Goal: Information Seeking & Learning: Learn about a topic

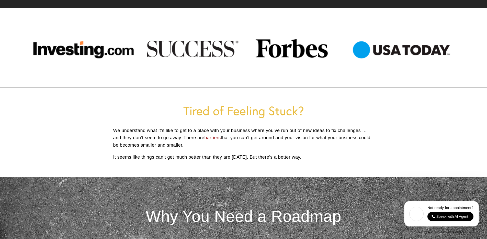
scroll to position [198, 0]
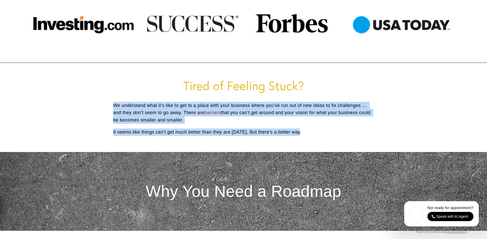
drag, startPoint x: 114, startPoint y: 106, endPoint x: 361, endPoint y: 133, distance: 248.7
click at [361, 133] on div "Tired of Feeling Stuck? We understand what it’s like to get to a place with you…" at bounding box center [243, 107] width 261 height 57
copy div "We understand what it’s like to get to a place with your business where you’ve …"
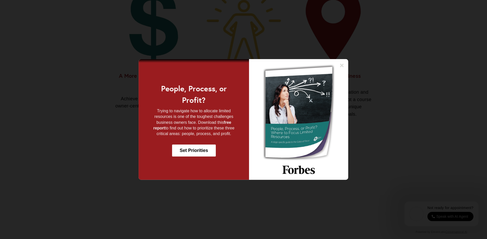
scroll to position [453, 0]
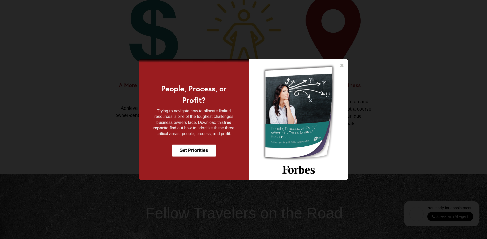
click at [343, 64] on icon at bounding box center [342, 65] width 5 height 5
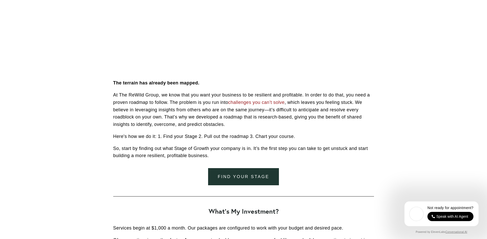
scroll to position [1289, 0]
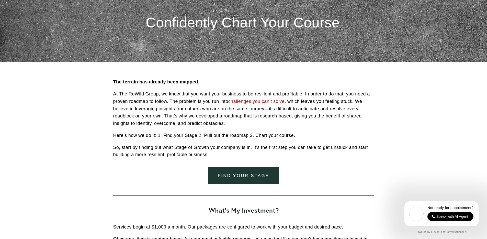
click at [239, 116] on p "At The ReWild Group, we know that you want your business to be resilient and pr…" at bounding box center [243, 108] width 261 height 37
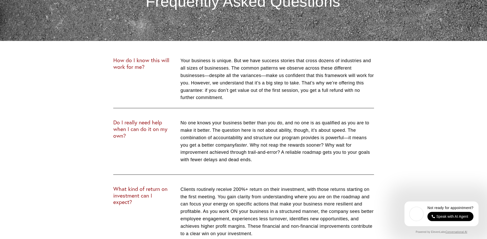
scroll to position [1922, 0]
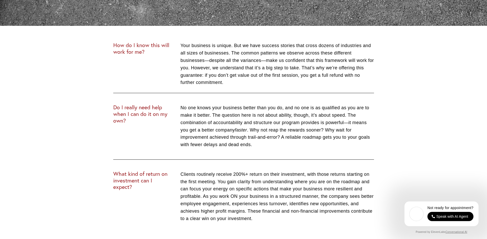
drag, startPoint x: 281, startPoint y: 145, endPoint x: 162, endPoint y: 155, distance: 119.1
click at [162, 153] on div "Do I really need help when I can do it on my own? No one knows your business be…" at bounding box center [244, 126] width 270 height 53
drag, startPoint x: 137, startPoint y: 125, endPoint x: 108, endPoint y: 107, distance: 33.9
click at [108, 107] on div "How do I know this will work for me? Your business is unique. But we have succe…" at bounding box center [244, 162] width 300 height 273
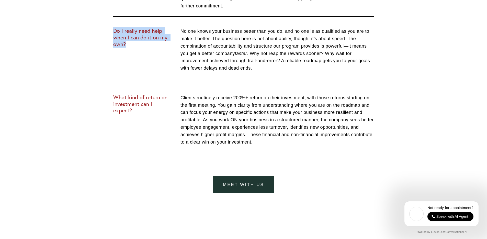
scroll to position [2003, 0]
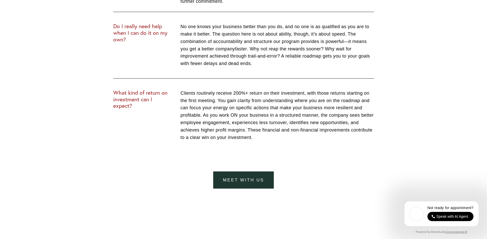
click at [144, 102] on h3 "What kind of return on investment can I expect?" at bounding box center [142, 100] width 59 height 20
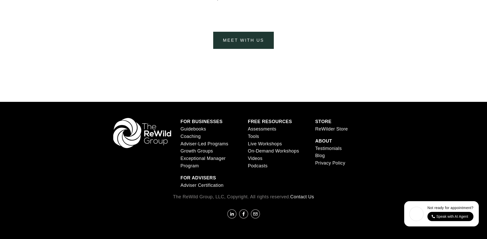
scroll to position [2147, 0]
click at [233, 93] on div at bounding box center [244, 90] width 300 height 10
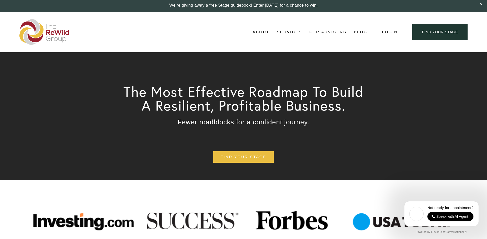
scroll to position [0, 0]
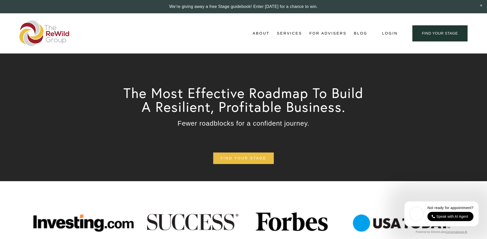
click at [0, 0] on span "About Us" at bounding box center [0, 0] width 0 height 0
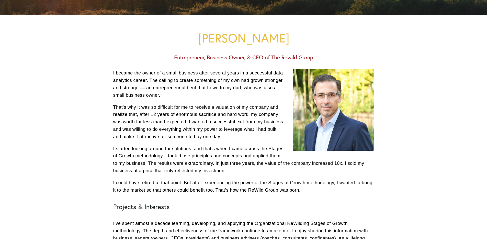
scroll to position [150, 0]
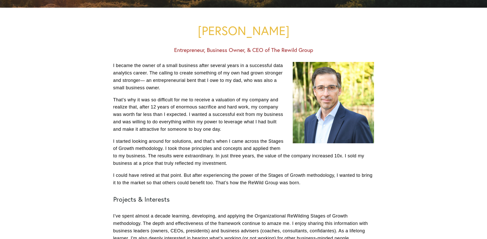
click at [173, 86] on p "I became the owner of a small business after several years in a successful data…" at bounding box center [243, 76] width 261 height 29
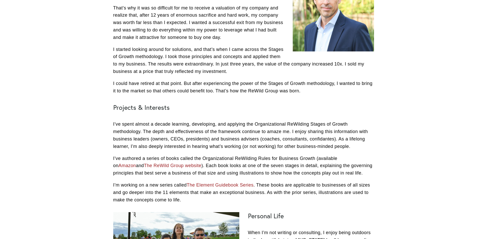
scroll to position [299, 0]
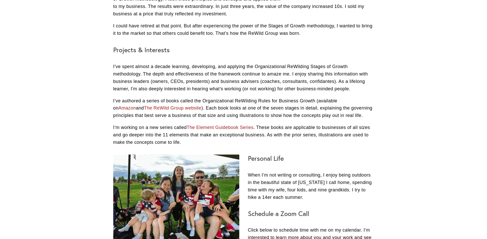
drag, startPoint x: 364, startPoint y: 88, endPoint x: 113, endPoint y: 66, distance: 252.2
click at [113, 66] on p "I’ve spent almost a decade learning, developing, and applying the Organizationa…" at bounding box center [243, 77] width 261 height 29
click at [110, 98] on div "I became the owner of a small business after several years in a successful data…" at bounding box center [244, 29] width 270 height 242
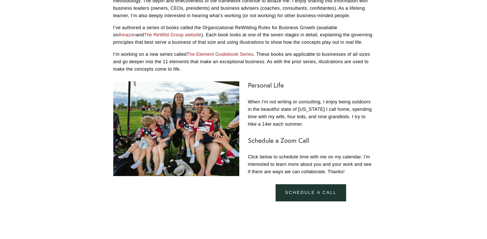
scroll to position [396, 0]
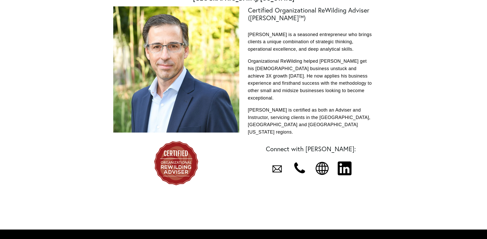
scroll to position [100, 0]
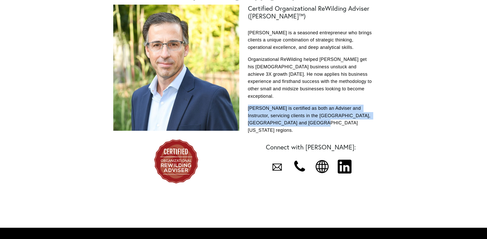
drag, startPoint x: 313, startPoint y: 118, endPoint x: 254, endPoint y: 97, distance: 62.8
click at [254, 105] on p "Matthew is certified as both an Adviser and Instructor, servicing clients in th…" at bounding box center [311, 119] width 126 height 29
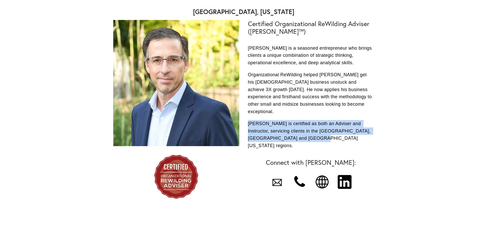
scroll to position [0, 0]
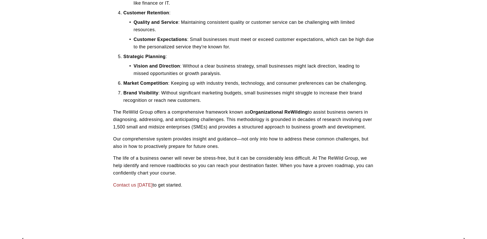
scroll to position [251, 0]
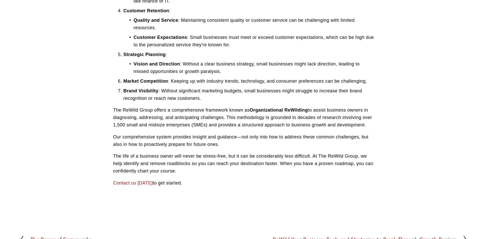
click at [152, 121] on p "The ReWild Group offers a comprehensive framework known as Organizational ReWil…" at bounding box center [243, 117] width 261 height 22
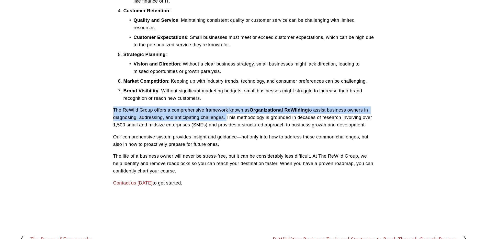
drag, startPoint x: 113, startPoint y: 114, endPoint x: 227, endPoint y: 124, distance: 114.3
click at [227, 124] on p "The ReWild Group offers a comprehensive framework known as Organizational ReWil…" at bounding box center [243, 117] width 261 height 22
copy p "The ReWild Group offers a comprehensive framework known as Organizational ReWil…"
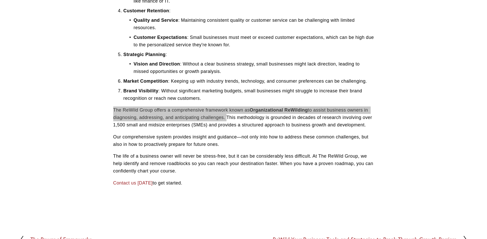
scroll to position [0, 0]
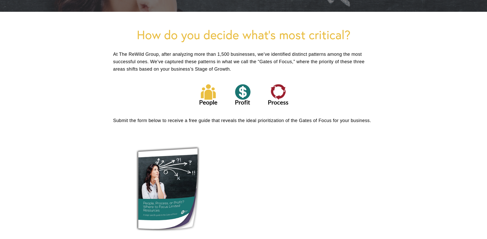
scroll to position [172, 0]
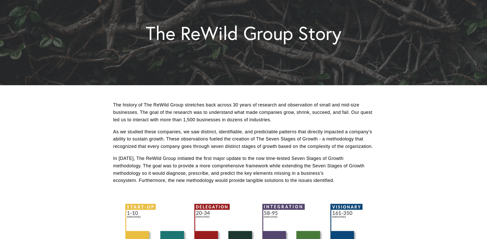
scroll to position [107, 0]
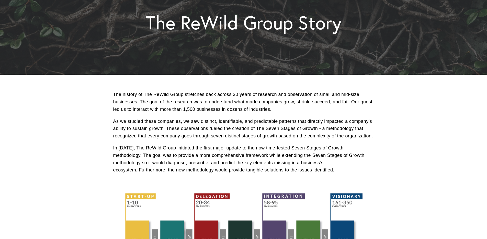
scroll to position [87, 0]
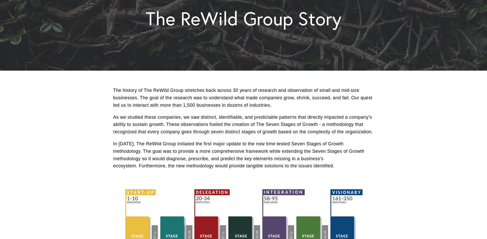
click at [146, 134] on p "As we studied these companies, we saw distinct, identifiable, and predictable p…" at bounding box center [243, 125] width 261 height 22
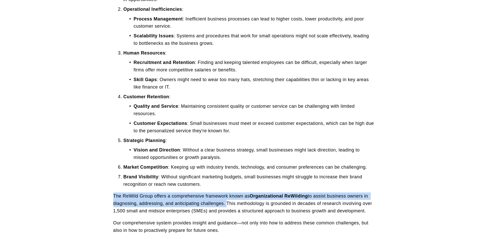
scroll to position [182, 0]
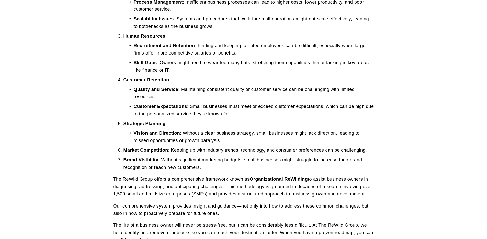
click at [307, 190] on p "The ReWild Group offers a comprehensive framework known as Organizational ReWil…" at bounding box center [243, 187] width 261 height 22
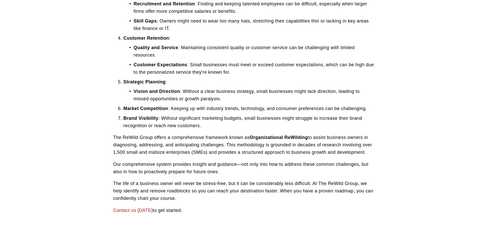
scroll to position [222, 0]
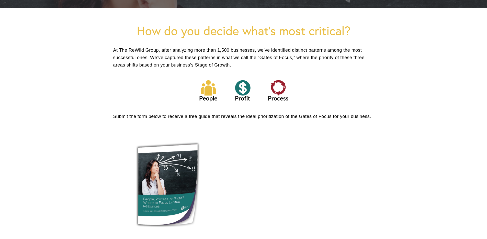
scroll to position [175, 0]
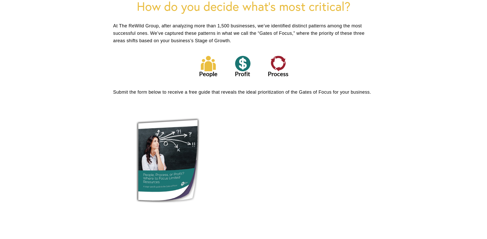
click at [56, 151] on div at bounding box center [243, 193] width 487 height 420
click at [181, 48] on div "How do you decide what’s most critical? At The ReWild Group, after analyzing mo…" at bounding box center [244, 23] width 270 height 49
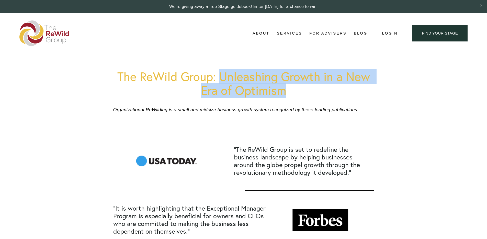
drag, startPoint x: 294, startPoint y: 90, endPoint x: 222, endPoint y: 79, distance: 72.7
click at [222, 79] on h1 "The ReWild Group: Unleashing Growth in a New Era of Optimism" at bounding box center [243, 83] width 261 height 27
copy h1 "Unleashing Growth in a New Era of Optimism"
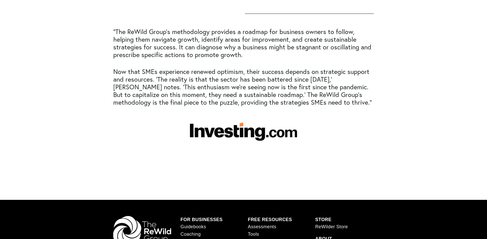
scroll to position [302, 0]
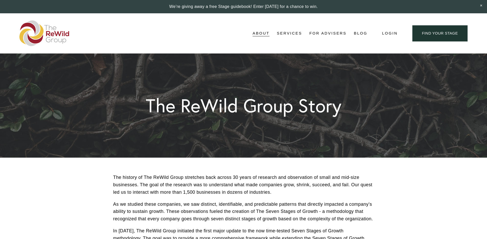
scroll to position [87, 0]
